Goal: Task Accomplishment & Management: Manage account settings

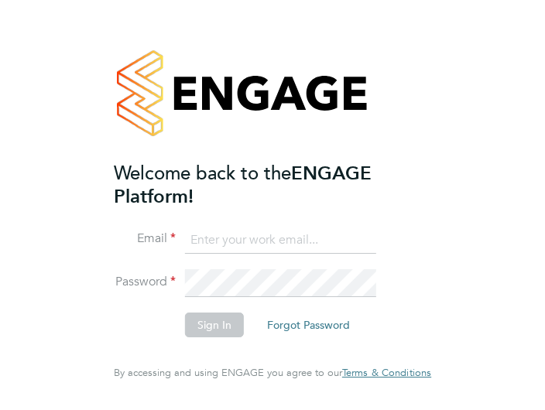
type input "[PERSON_NAME][EMAIL_ADDRESS][DOMAIN_NAME]"
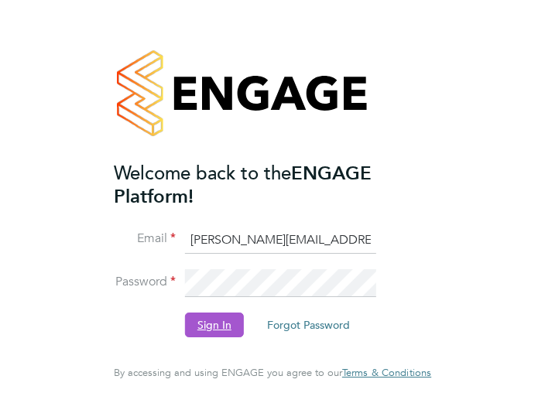
click at [210, 326] on button "Sign In" at bounding box center [214, 325] width 59 height 25
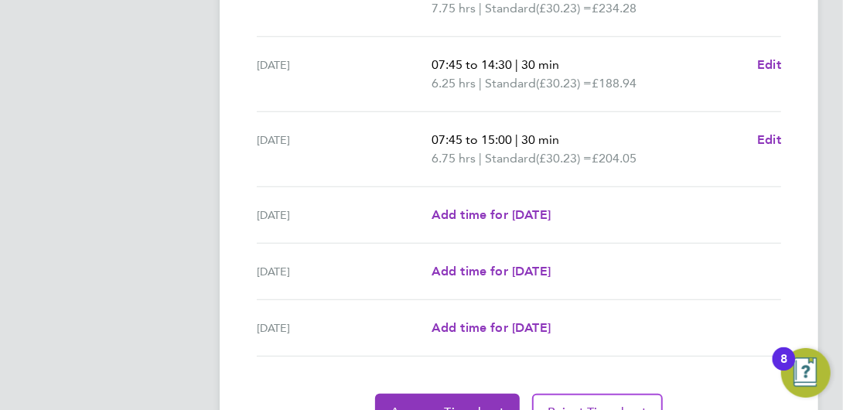
scroll to position [697, 0]
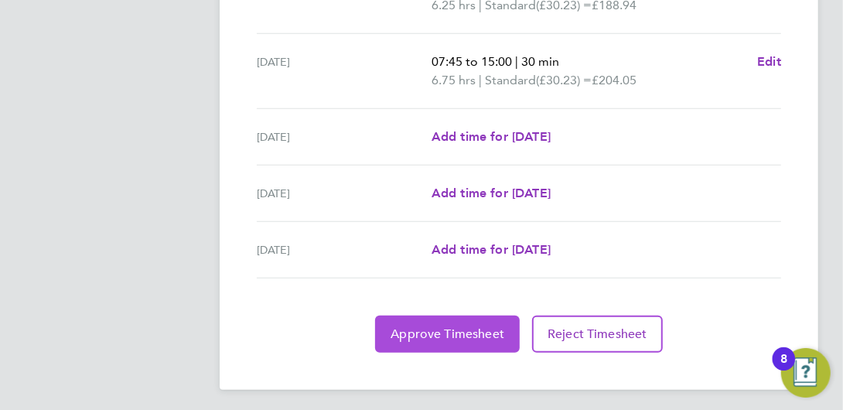
click at [460, 330] on span "Approve Timesheet" at bounding box center [448, 334] width 114 height 15
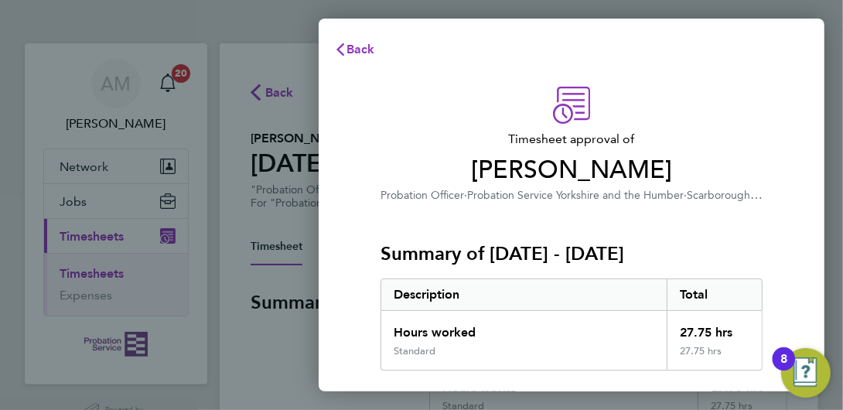
click at [544, 183] on span "Iain Walker" at bounding box center [572, 170] width 382 height 31
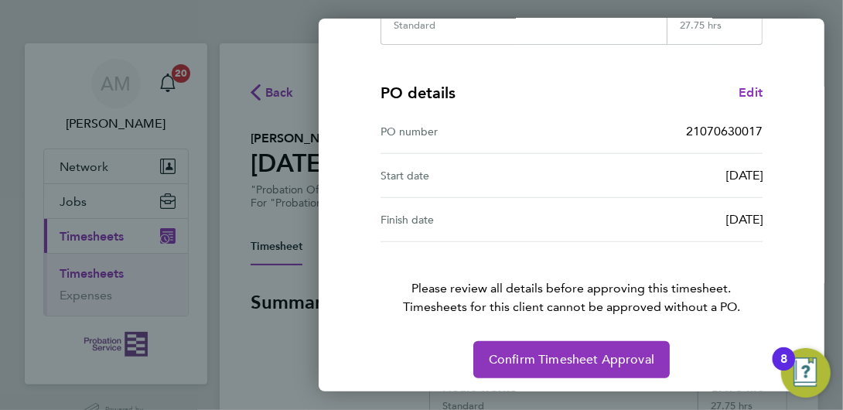
scroll to position [329, 0]
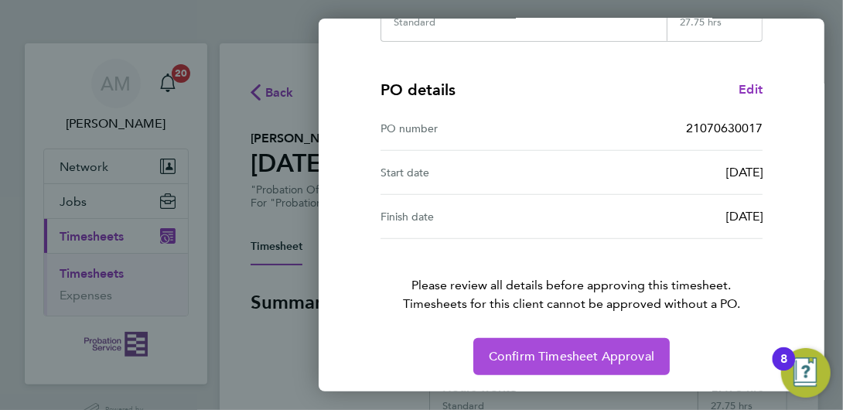
click at [544, 351] on span "Confirm Timesheet Approval" at bounding box center [572, 356] width 166 height 15
